Goal: Task Accomplishment & Management: Use online tool/utility

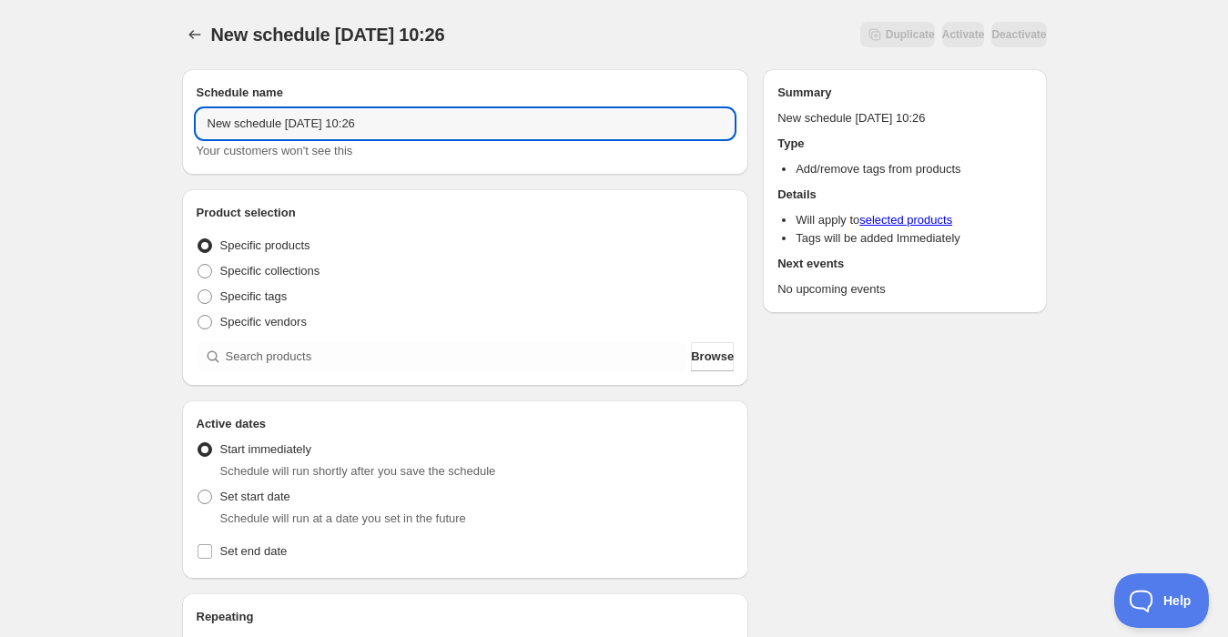
drag, startPoint x: 433, startPoint y: 124, endPoint x: -88, endPoint y: 98, distance: 522.3
click at [0, 98] on html "New schedule [DATE] 10:26. This page is ready New schedule [DATE] 10:26 Duplica…" at bounding box center [614, 318] width 1228 height 637
type input "Avsluta korvkampanj"
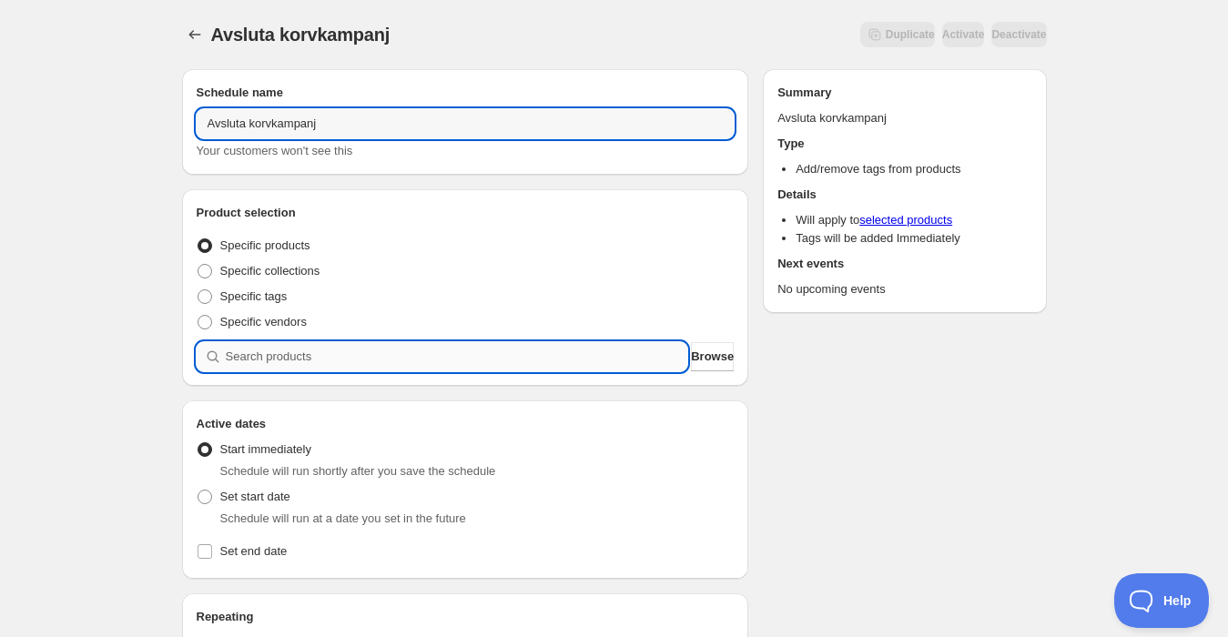
click at [285, 358] on input "search" at bounding box center [457, 356] width 462 height 29
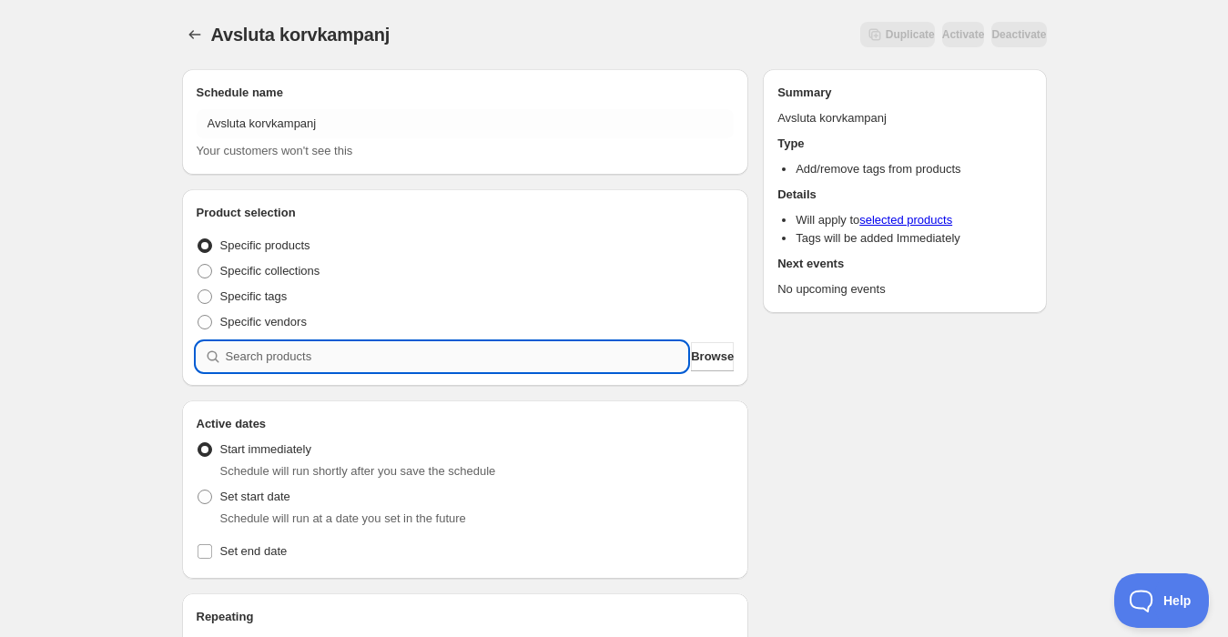
type input "b"
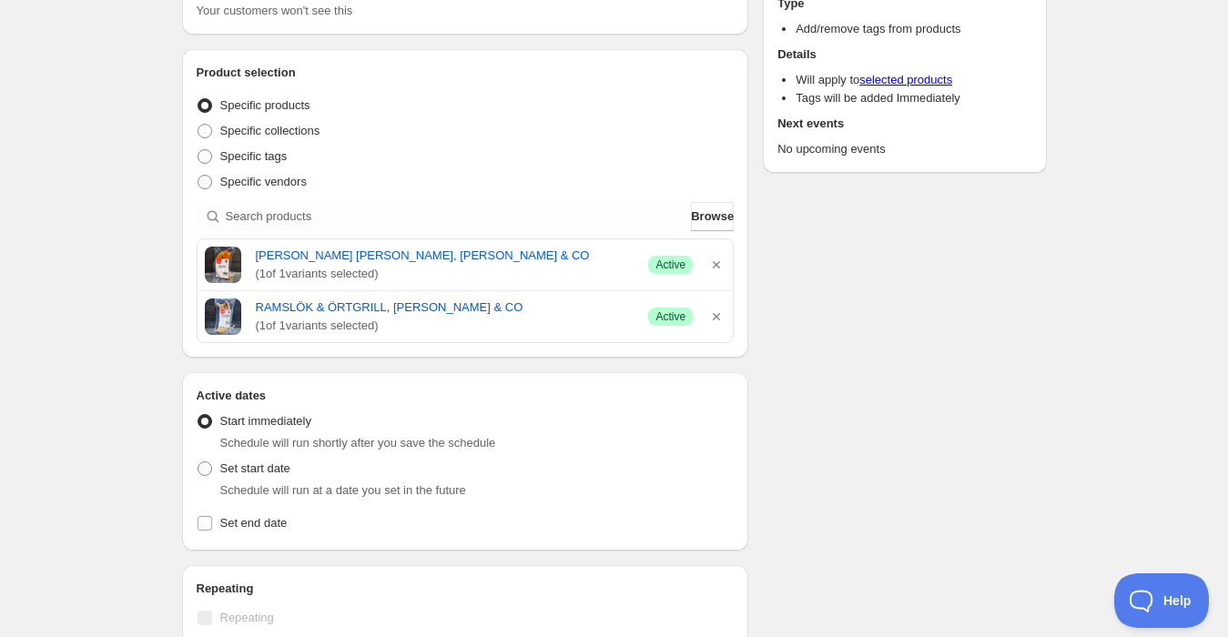
scroll to position [202, 0]
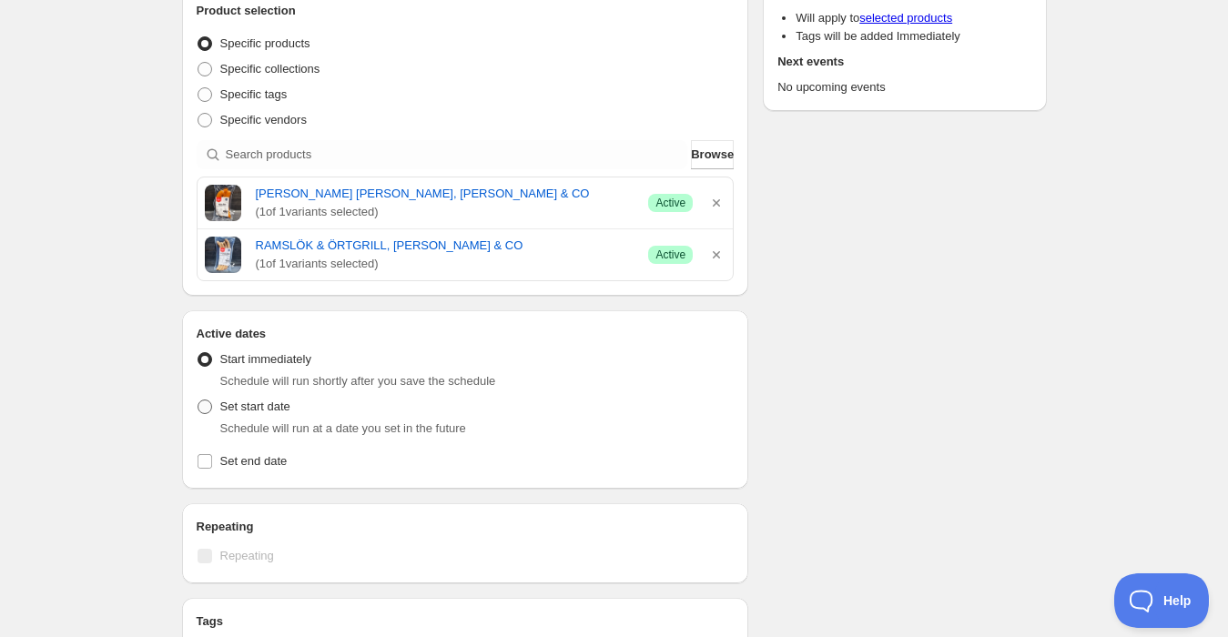
click at [201, 401] on span at bounding box center [205, 407] width 15 height 15
click at [198, 401] on input "Set start date" at bounding box center [198, 400] width 1 height 1
radio input "true"
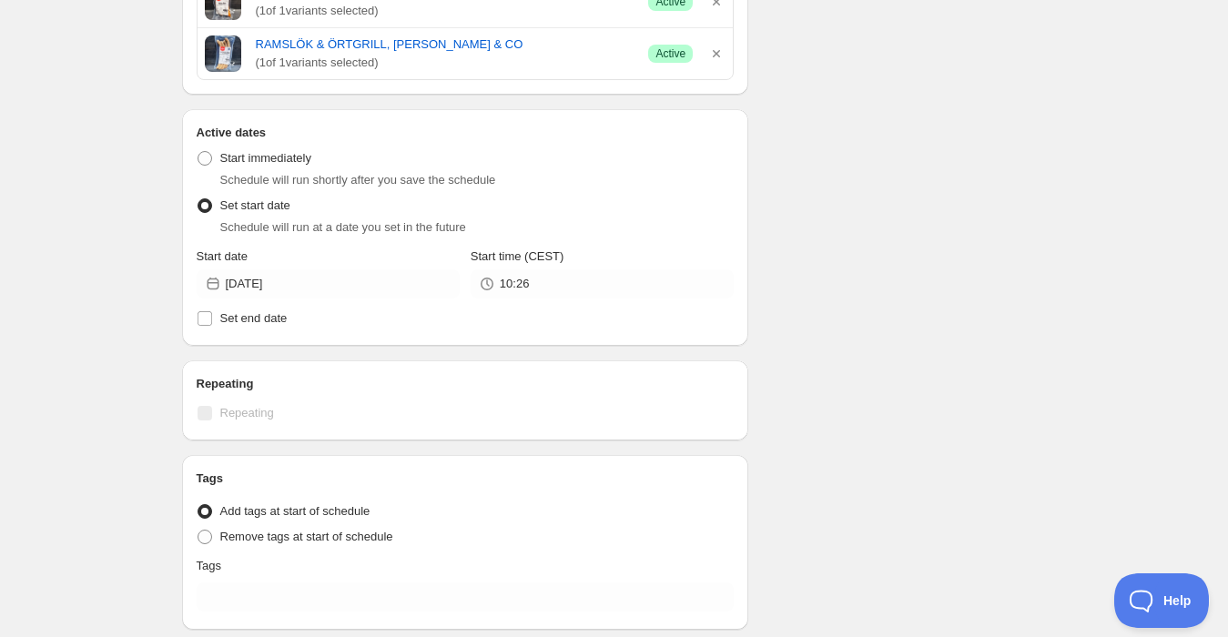
scroll to position [404, 0]
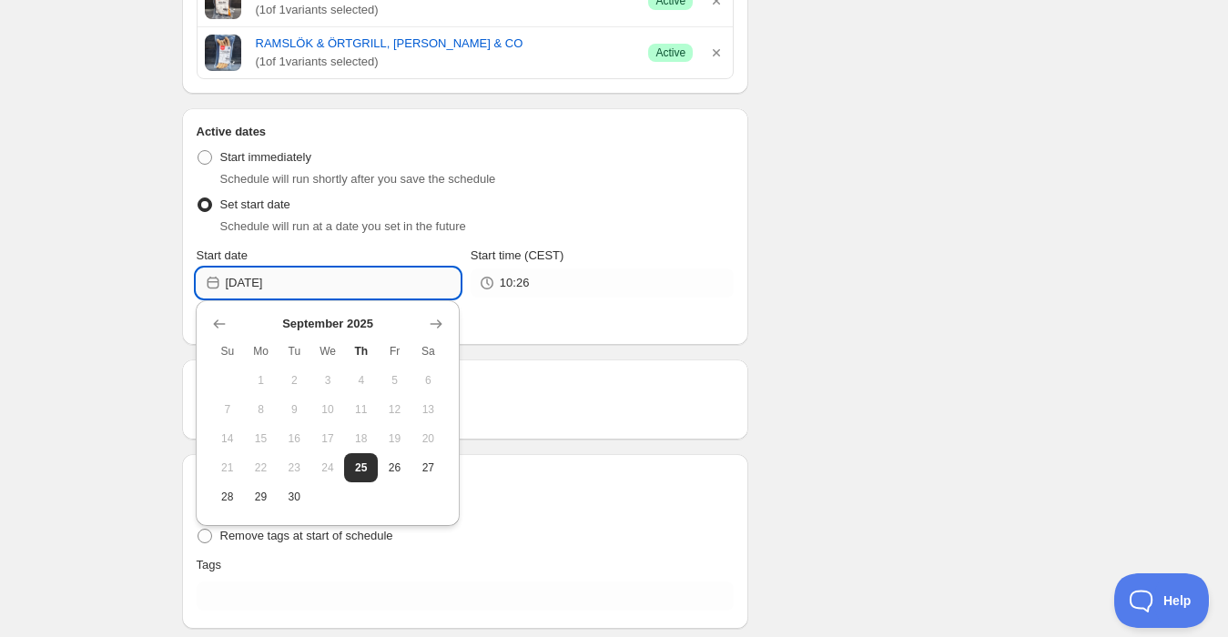
click at [284, 285] on input "[DATE]" at bounding box center [343, 283] width 234 height 29
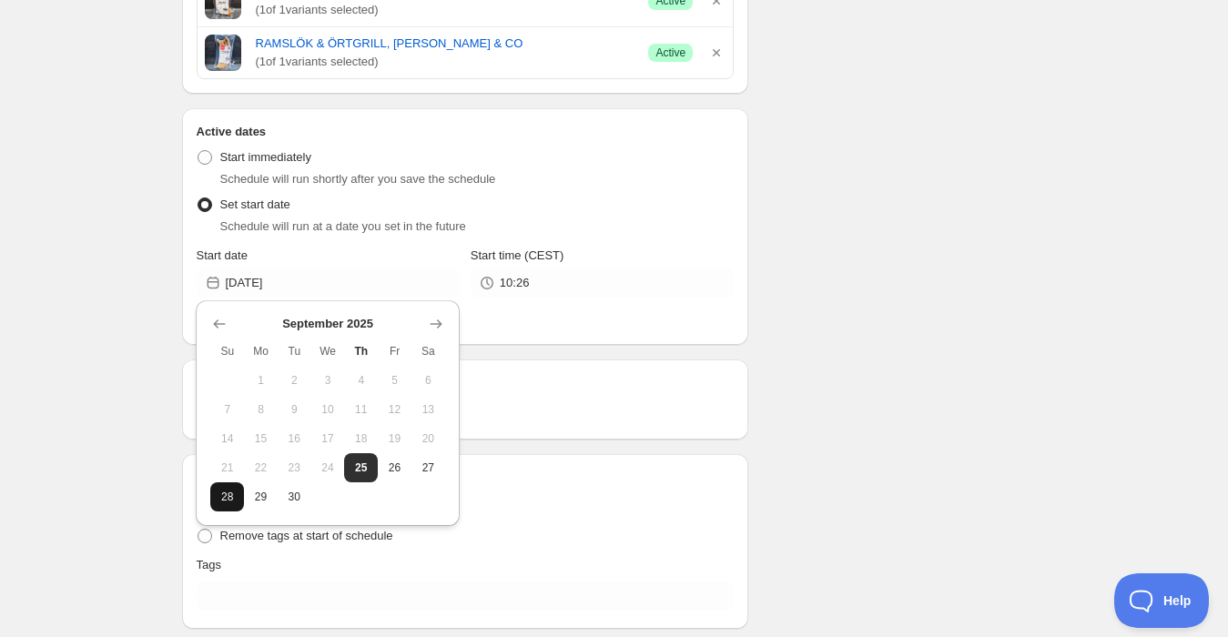
click at [229, 499] on span "28" at bounding box center [227, 497] width 19 height 15
type input "[DATE]"
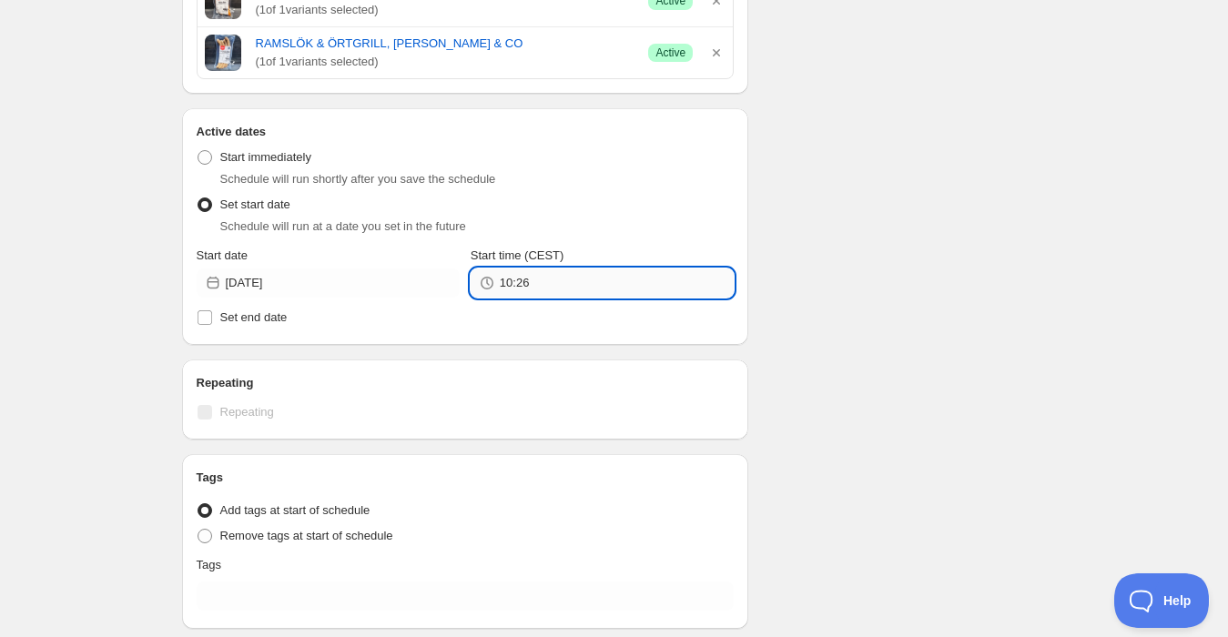
click at [505, 279] on input "10:26" at bounding box center [617, 283] width 234 height 29
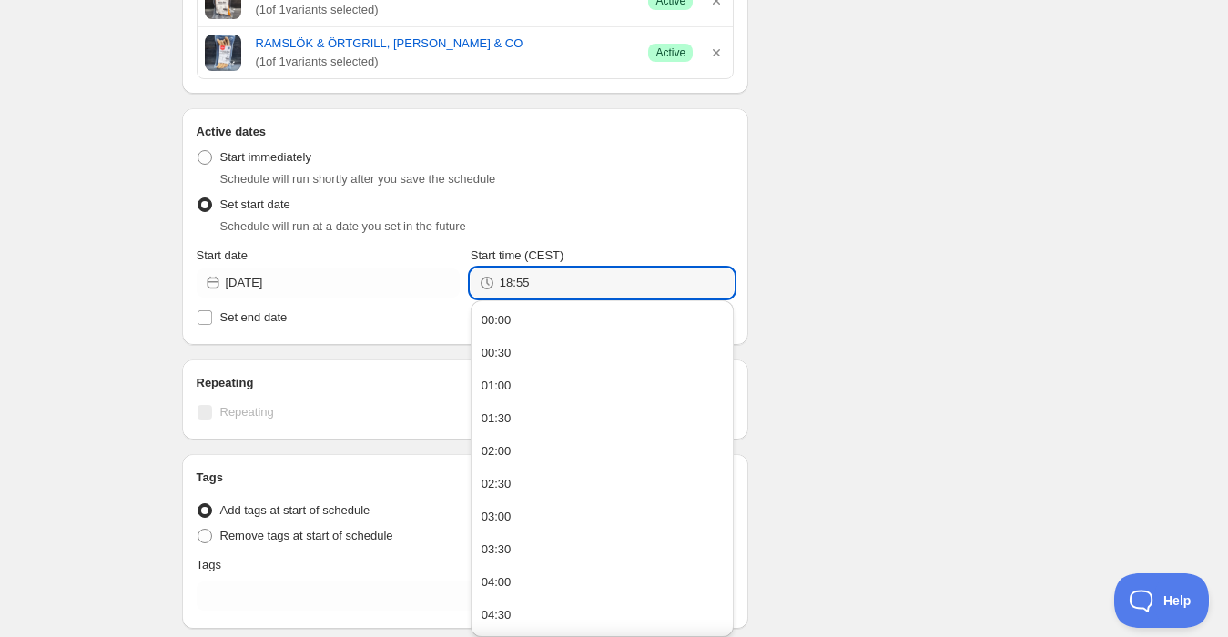
type input "18:55"
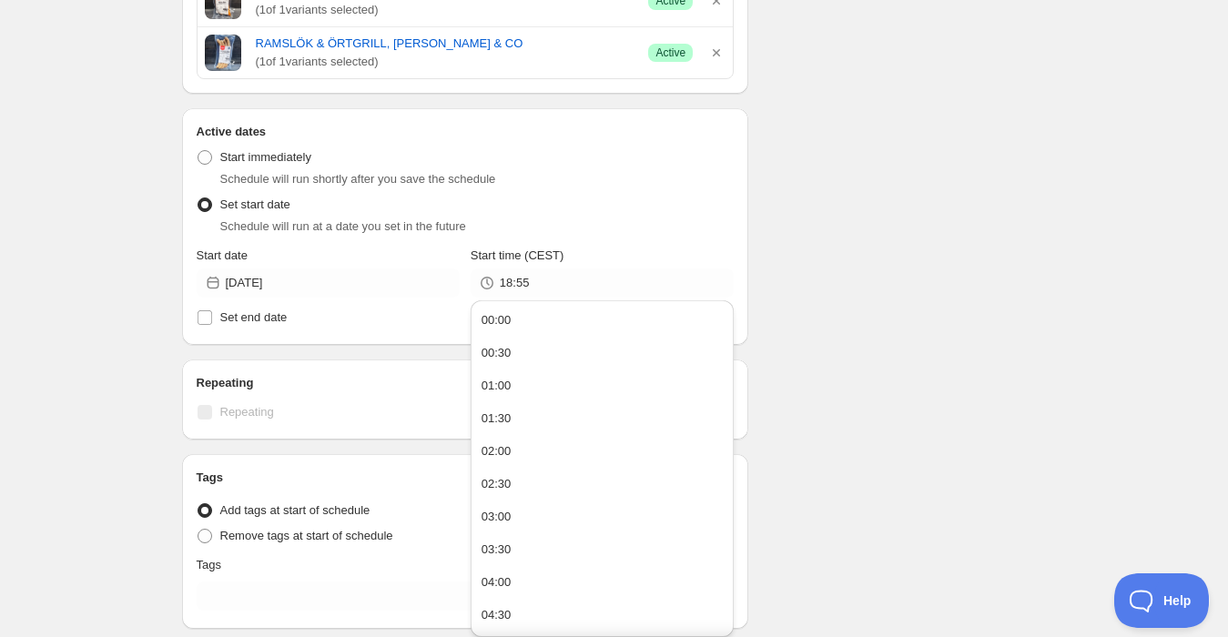
click at [135, 349] on div "Avsluta korvkampanj. This page is ready Avsluta korvkampanj Duplicate Activate …" at bounding box center [614, 233] width 1228 height 1274
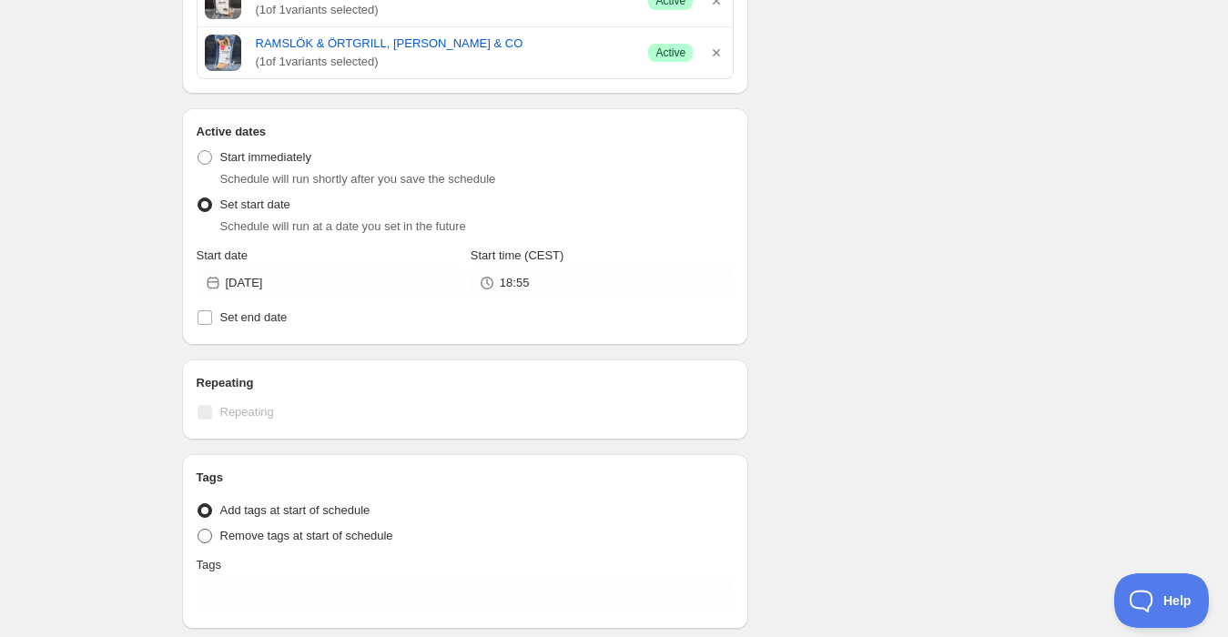
click at [203, 536] on span at bounding box center [205, 536] width 15 height 15
click at [198, 530] on input "Remove tags at start of schedule" at bounding box center [198, 529] width 1 height 1
radio input "true"
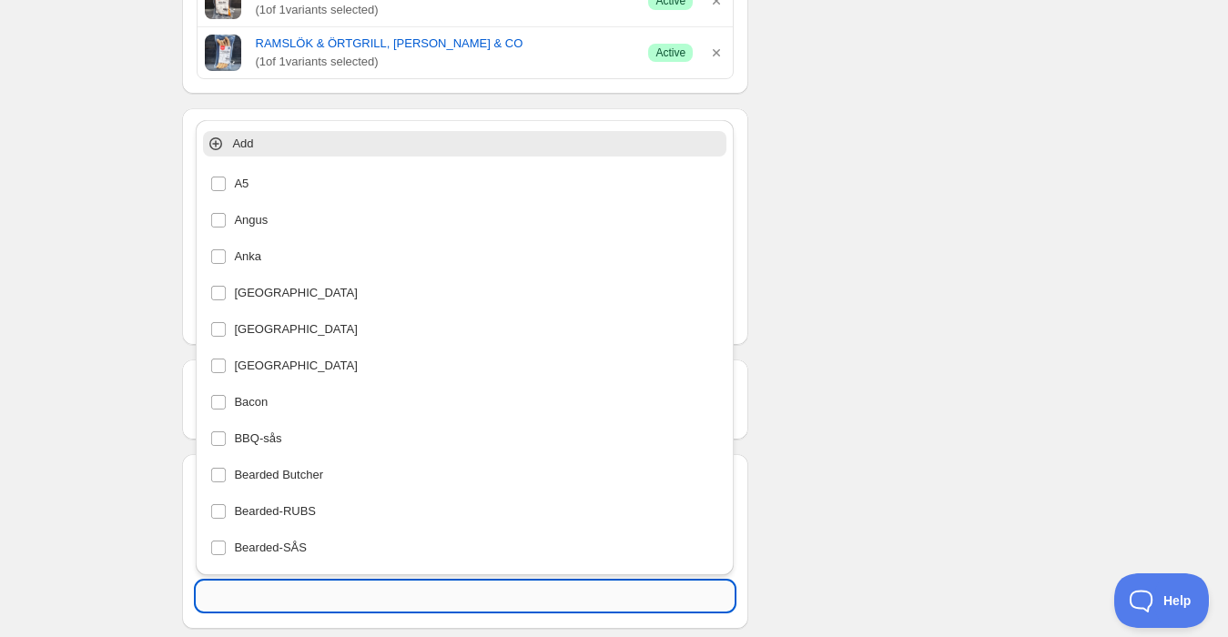
click at [259, 601] on input "text" at bounding box center [466, 596] width 538 height 29
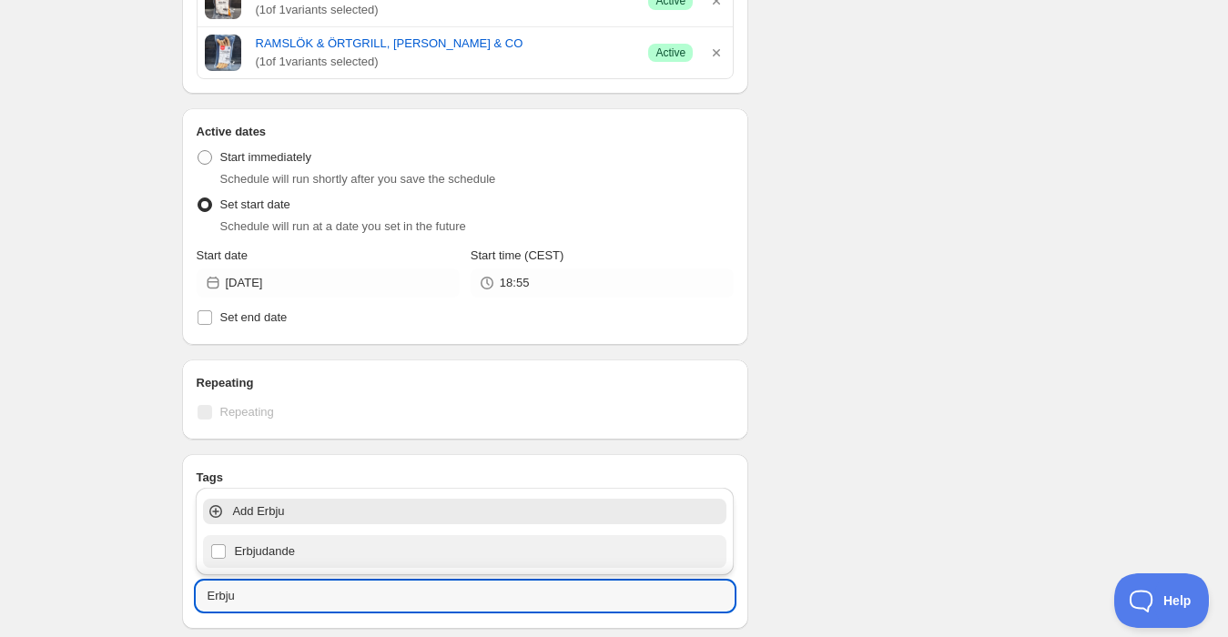
click at [238, 551] on div "Erbjudande" at bounding box center [464, 551] width 509 height 25
type input "Erbjudande"
checkbox input "true"
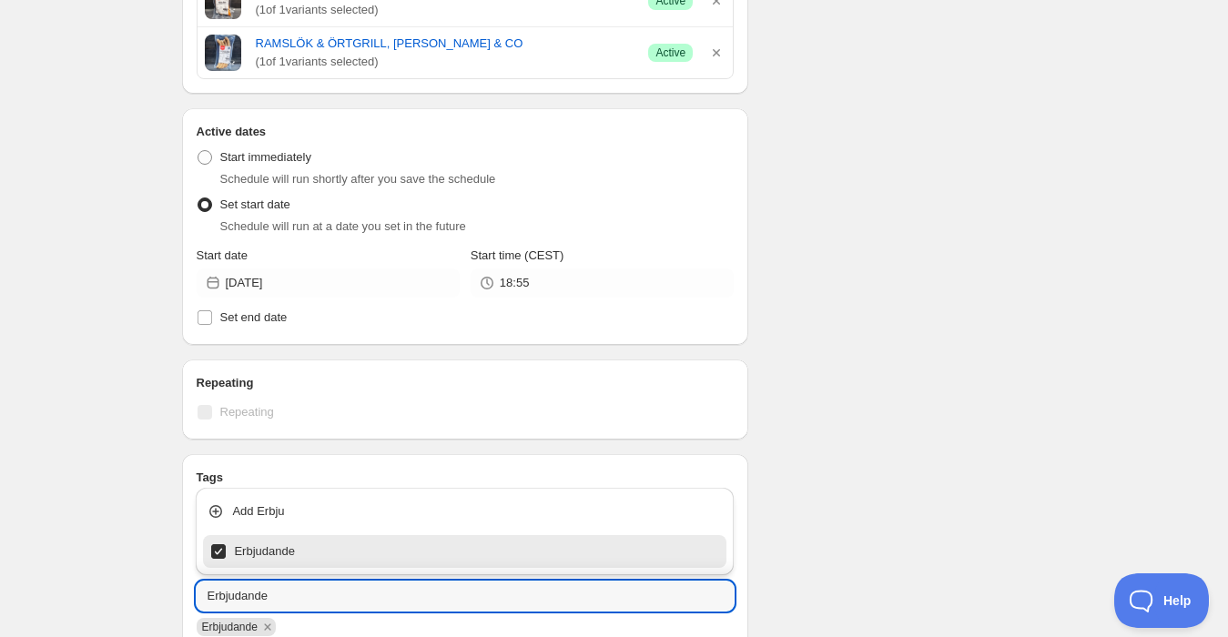
type input "Erbjudande"
click at [149, 437] on div "Avsluta korvkampanj. This page is ready Avsluta korvkampanj Duplicate Activate …" at bounding box center [614, 243] width 1228 height 1295
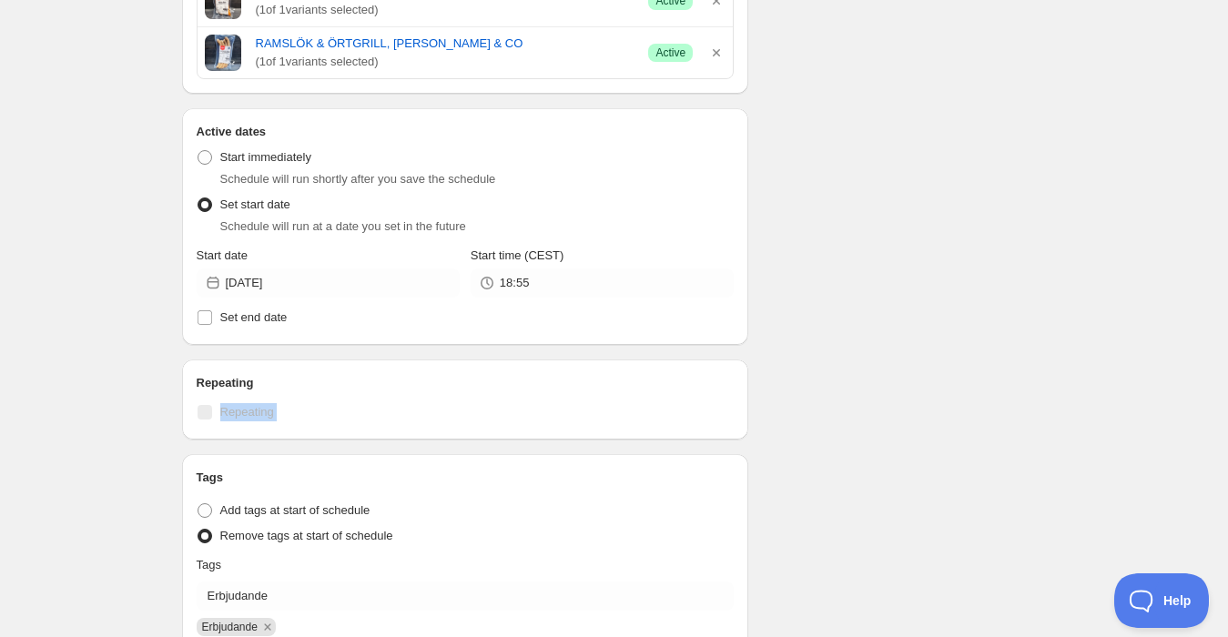
click at [114, 415] on div "Avsluta korvkampanj. This page is ready Avsluta korvkampanj Duplicate Activate …" at bounding box center [614, 243] width 1228 height 1295
click at [76, 395] on div "Avsluta korvkampanj. This page is ready Avsluta korvkampanj Duplicate Activate …" at bounding box center [614, 243] width 1228 height 1295
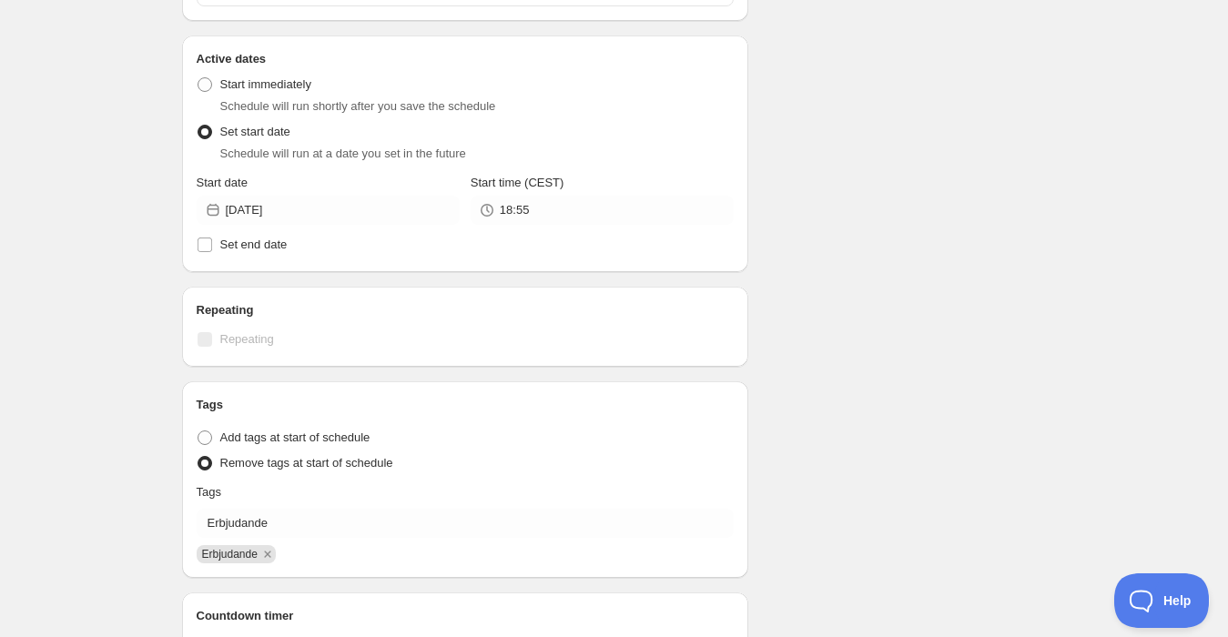
scroll to position [452, 0]
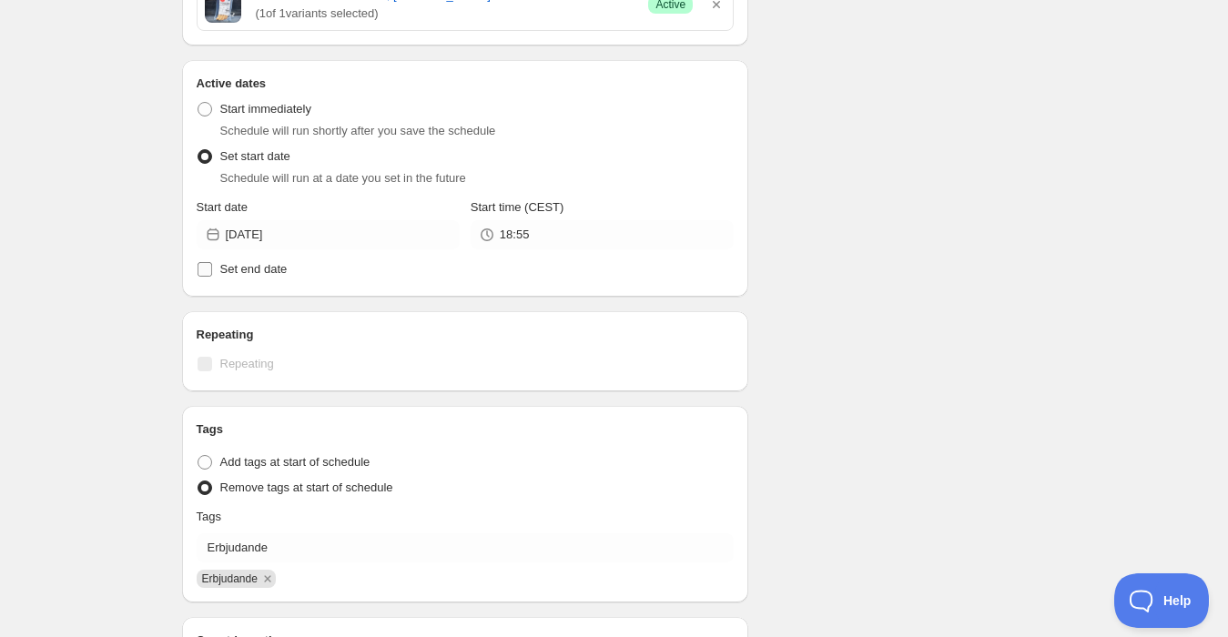
click at [210, 274] on input "Set end date" at bounding box center [205, 269] width 15 height 15
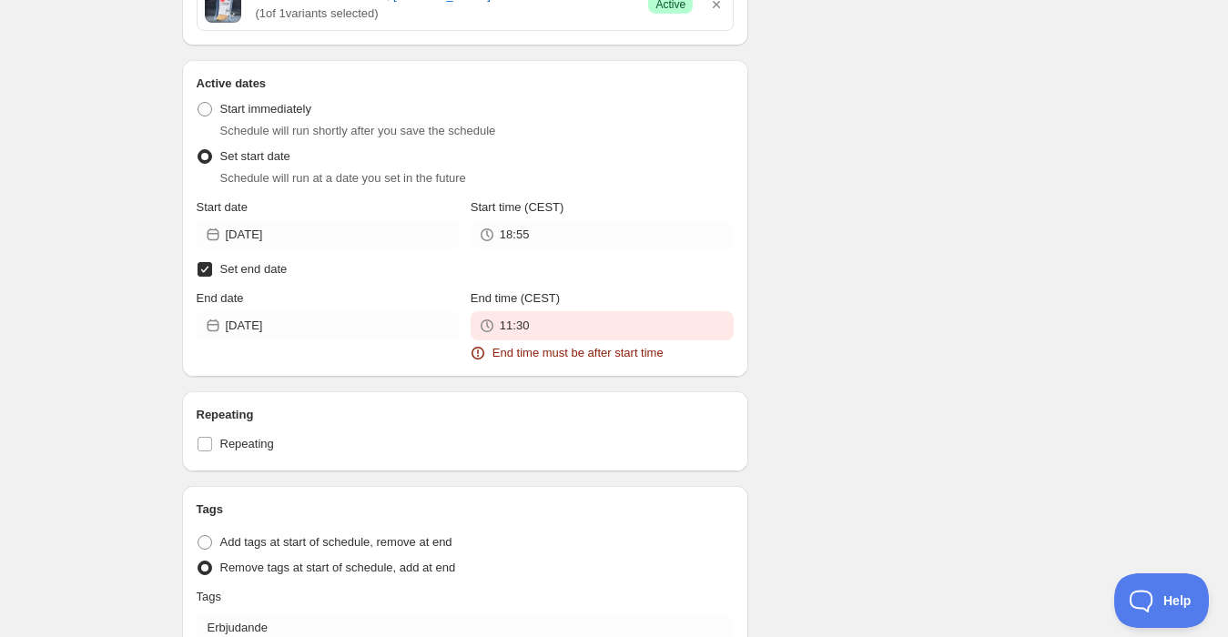
click at [208, 268] on input "Set end date" at bounding box center [205, 269] width 15 height 15
checkbox input "false"
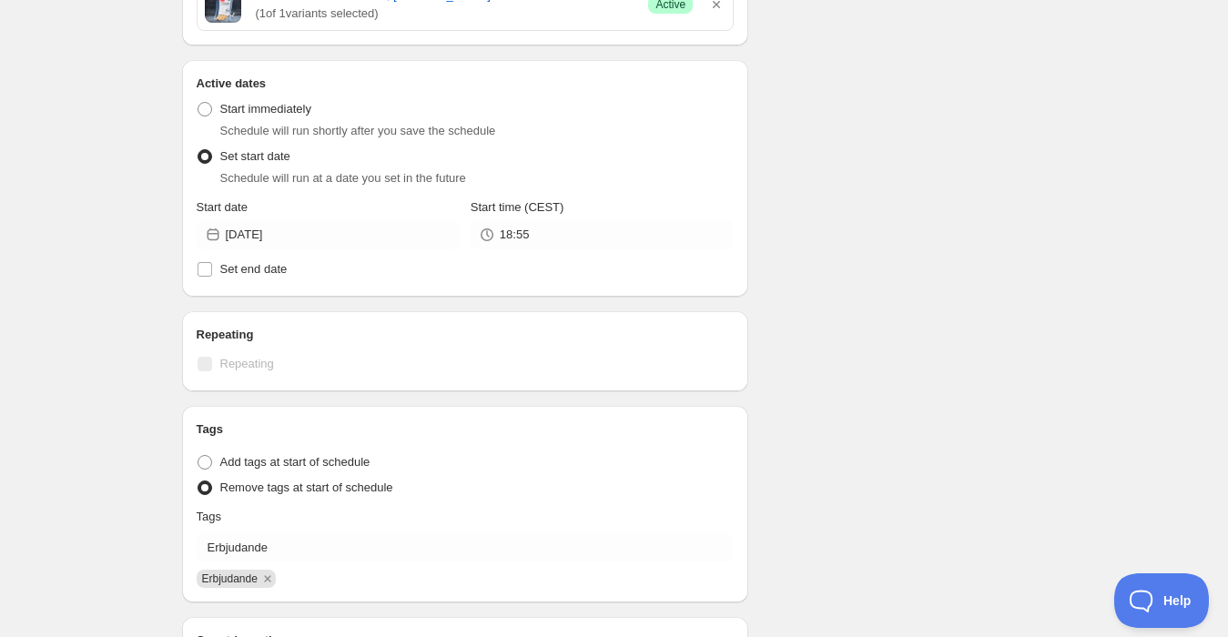
click at [147, 294] on div "Avsluta korvkampanj. This page is ready Avsluta korvkampanj Duplicate Activate …" at bounding box center [614, 195] width 1228 height 1295
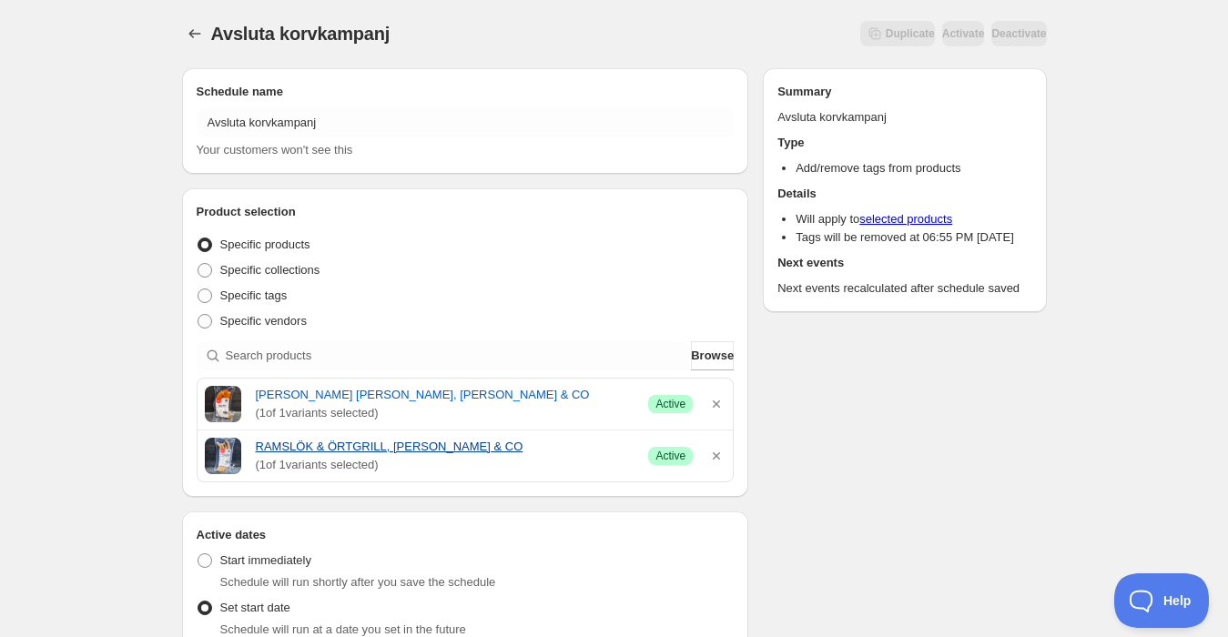
scroll to position [0, 0]
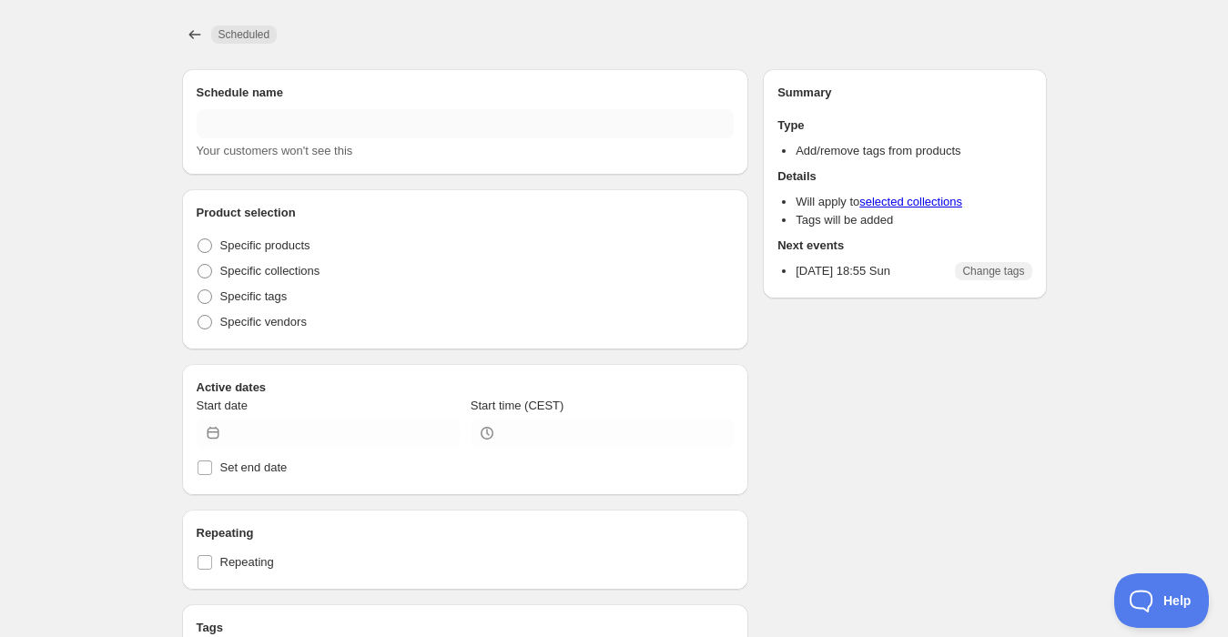
type input "Avsluta korvkampanj"
type input "[DATE]"
type input "18:55"
radio input "true"
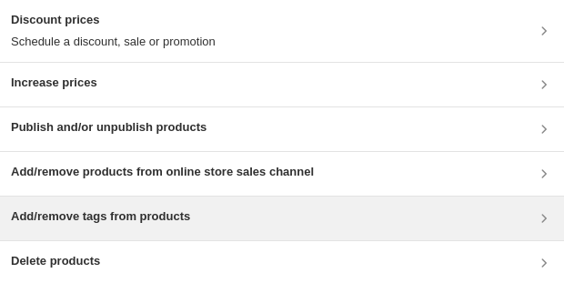
click at [175, 57] on h3 "Add/remove tags from products" at bounding box center [100, 217] width 179 height 18
